Goal: Transaction & Acquisition: Purchase product/service

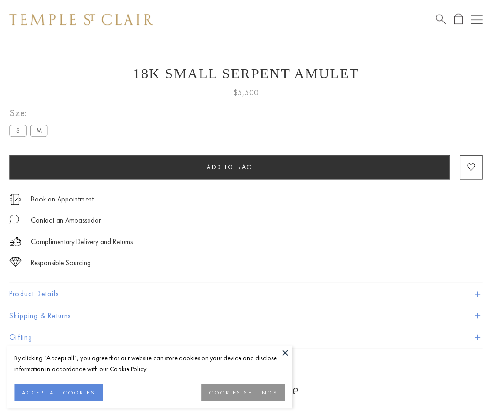
scroll to position [37, 0]
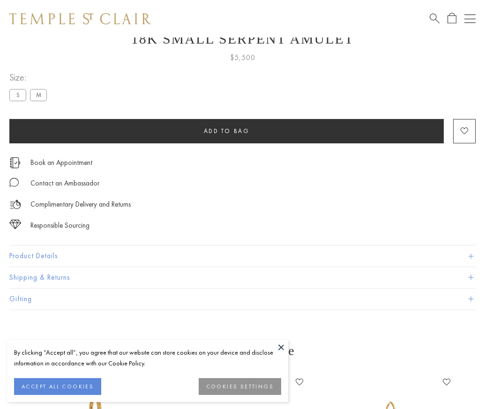
click at [227, 131] on span "Add to bag" at bounding box center [227, 131] width 46 height 8
